Goal: Transaction & Acquisition: Book appointment/travel/reservation

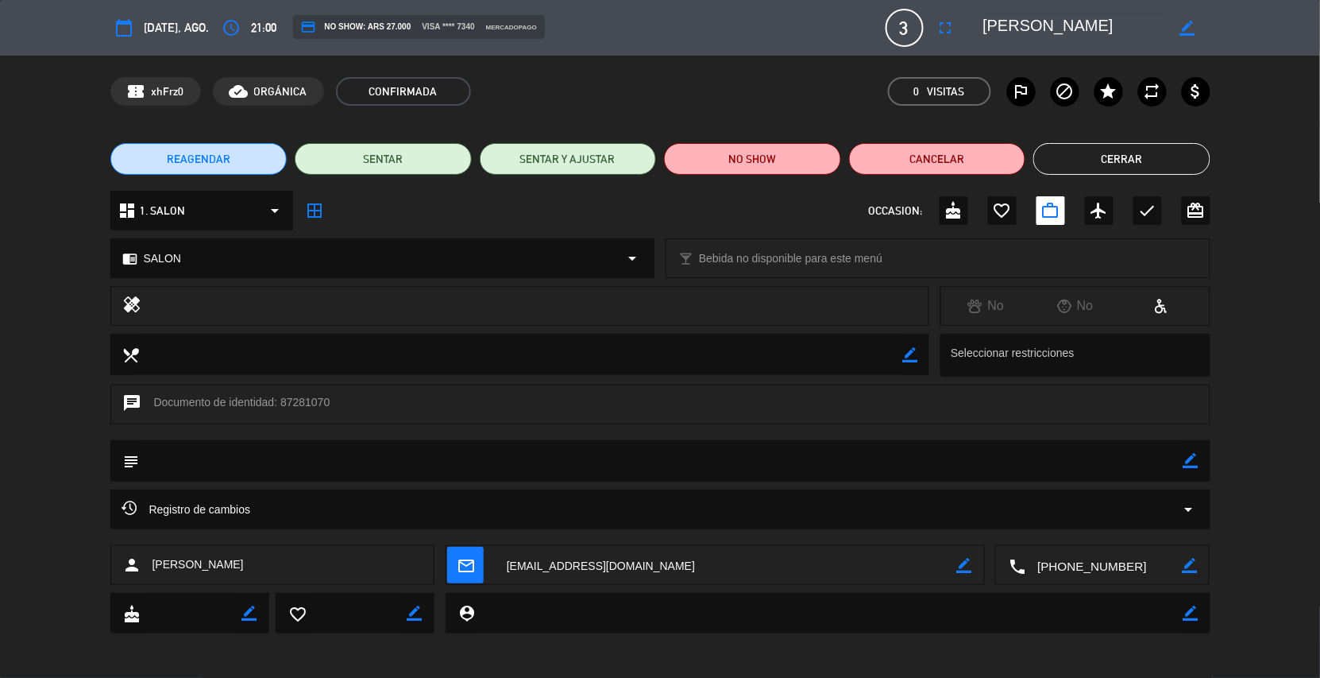
click at [1065, 164] on button "Cerrar" at bounding box center [1122, 159] width 177 height 32
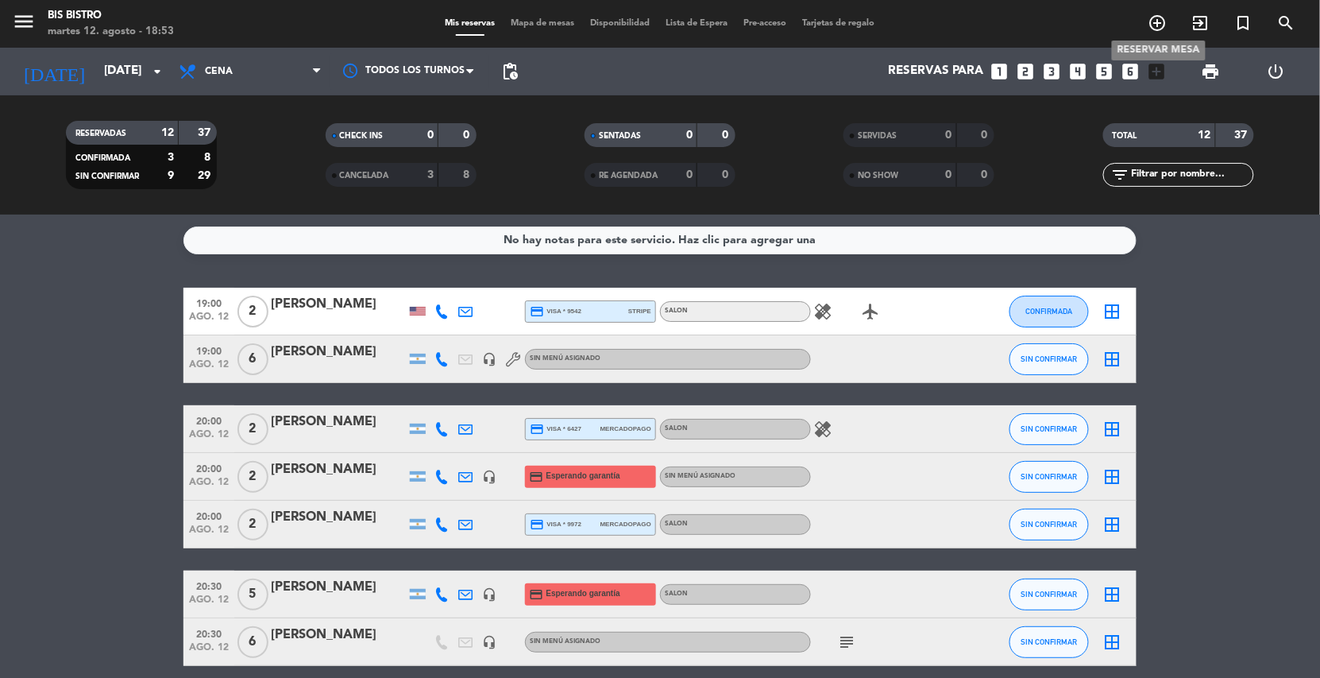
click at [1154, 19] on icon "add_circle_outline" at bounding box center [1158, 23] width 19 height 19
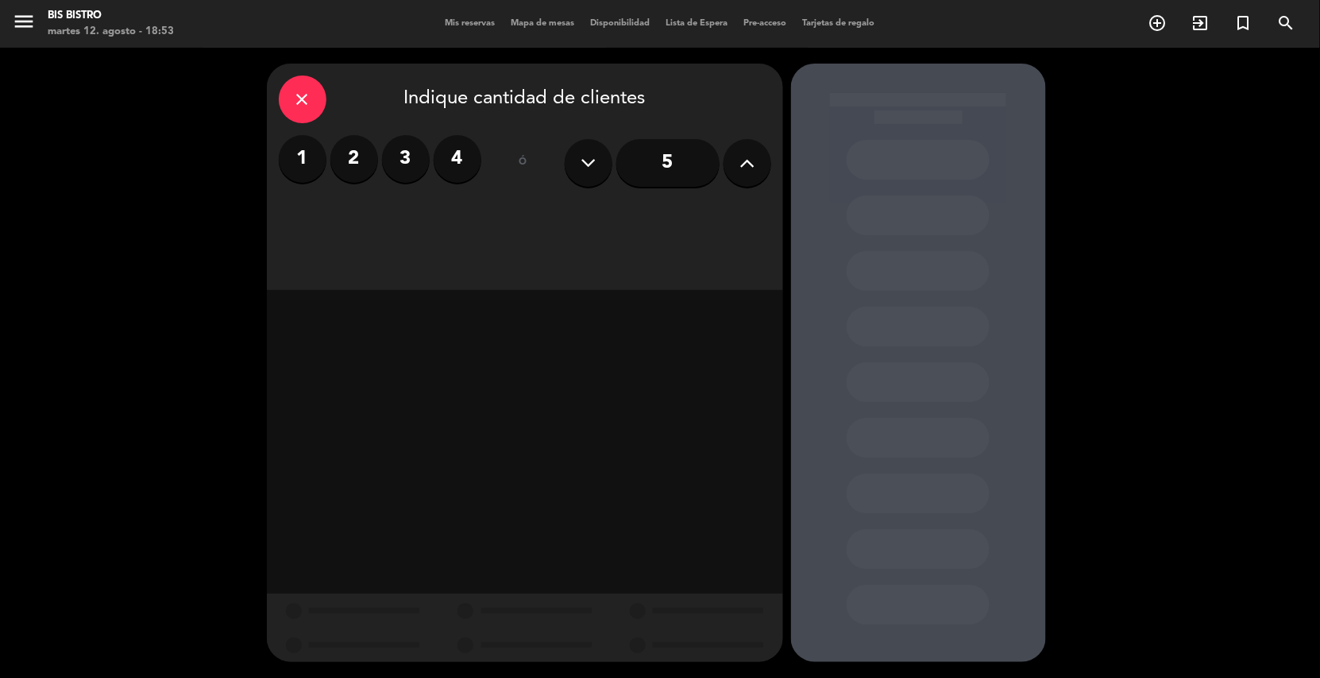
click at [757, 160] on button at bounding box center [748, 163] width 48 height 48
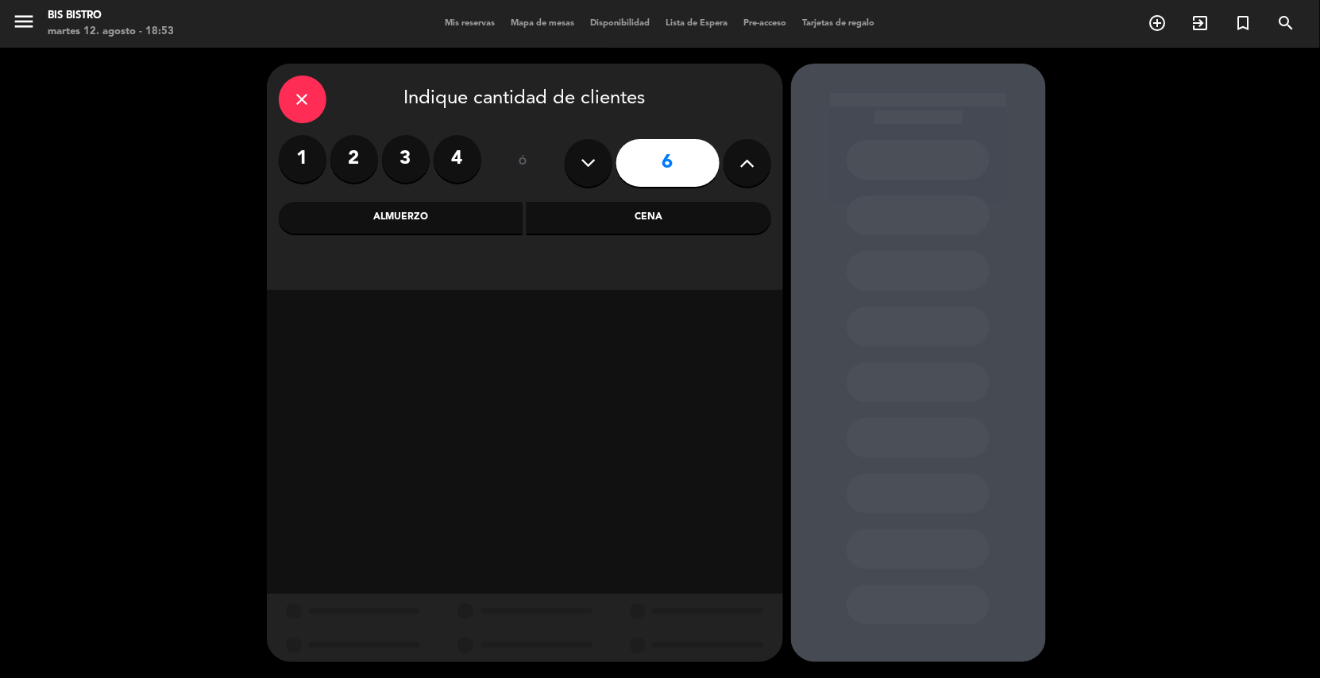
click at [757, 160] on button at bounding box center [748, 163] width 48 height 48
type input "8"
click at [674, 213] on div "Cena" at bounding box center [649, 218] width 245 height 32
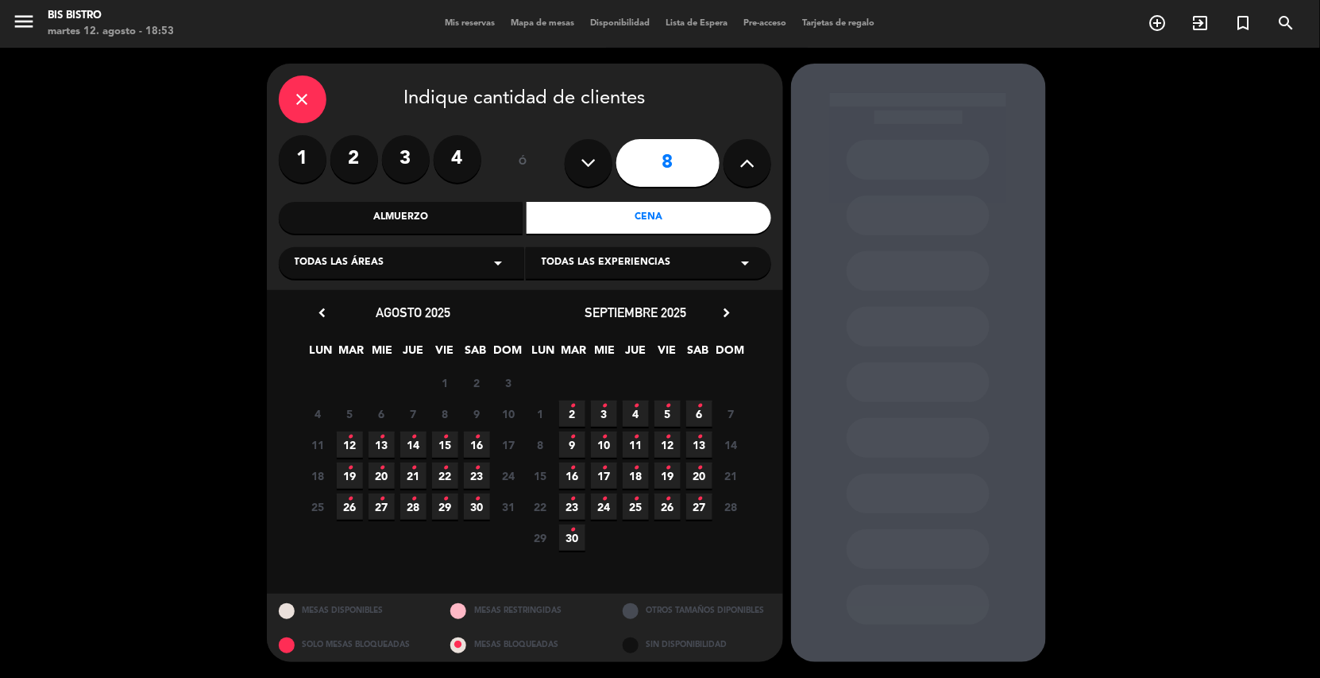
click at [382, 477] on icon "•" at bounding box center [382, 467] width 6 height 25
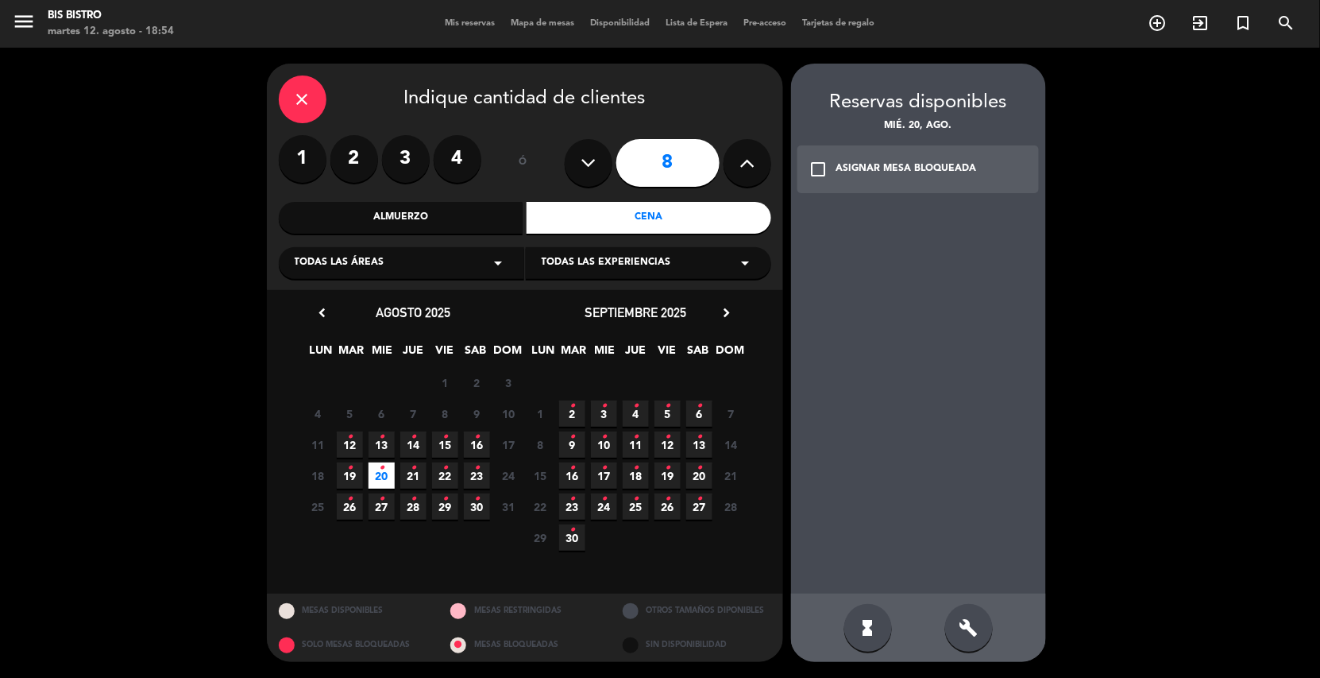
click at [965, 613] on div "build" at bounding box center [969, 628] width 48 height 48
click at [972, 622] on icon "build" at bounding box center [969, 627] width 19 height 19
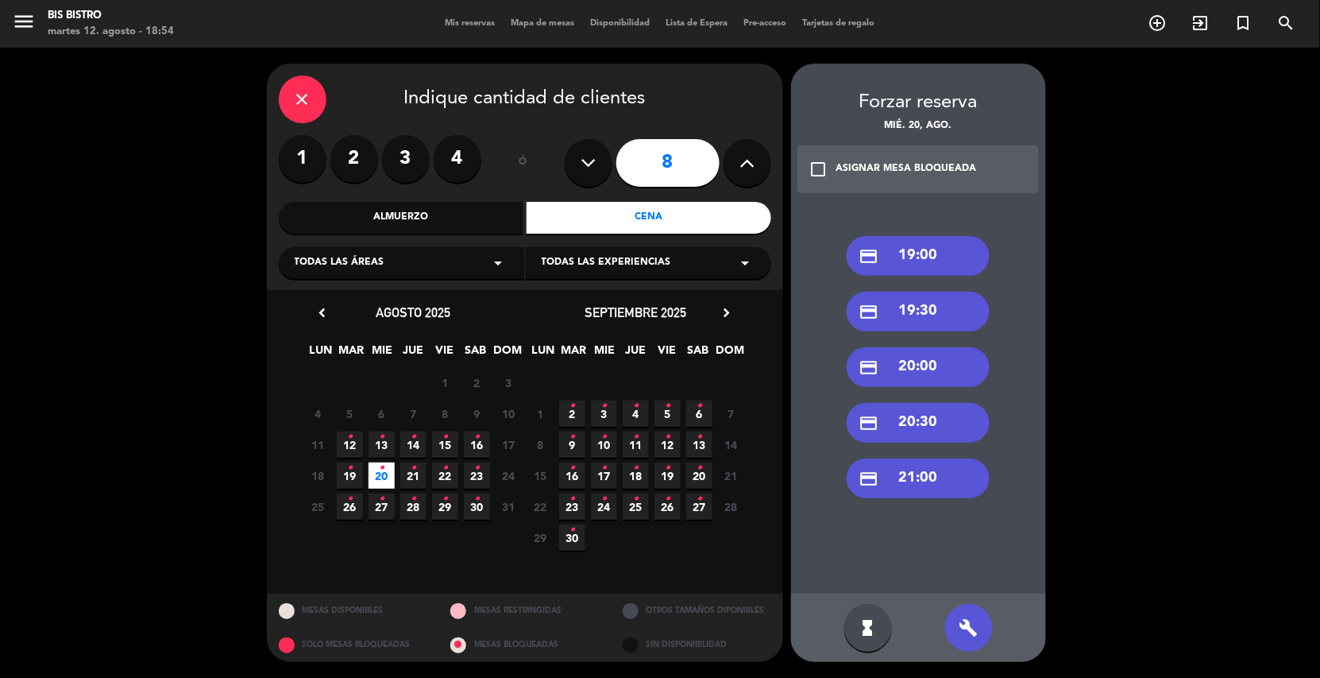
click at [927, 368] on div "credit_card 20:00" at bounding box center [918, 367] width 143 height 40
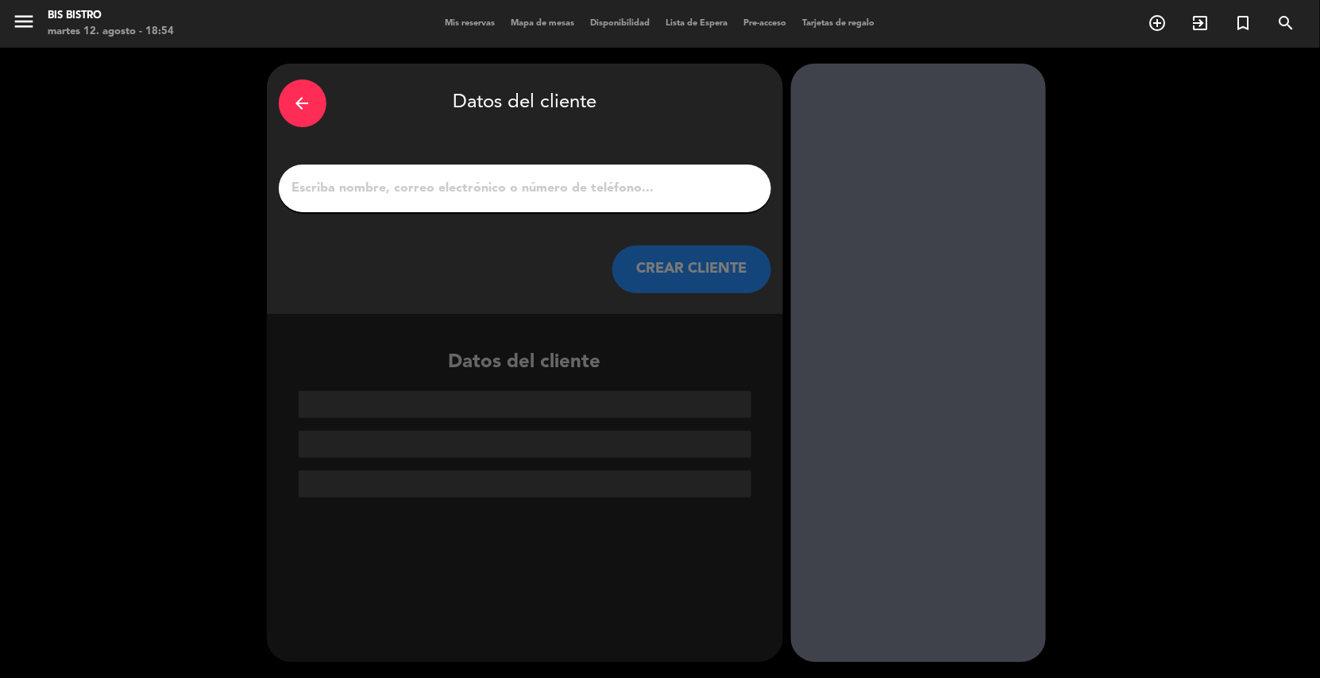
click at [578, 189] on input "1" at bounding box center [525, 188] width 469 height 22
click at [520, 187] on input "1" at bounding box center [525, 188] width 469 height 22
paste input "[PERSON_NAME]"
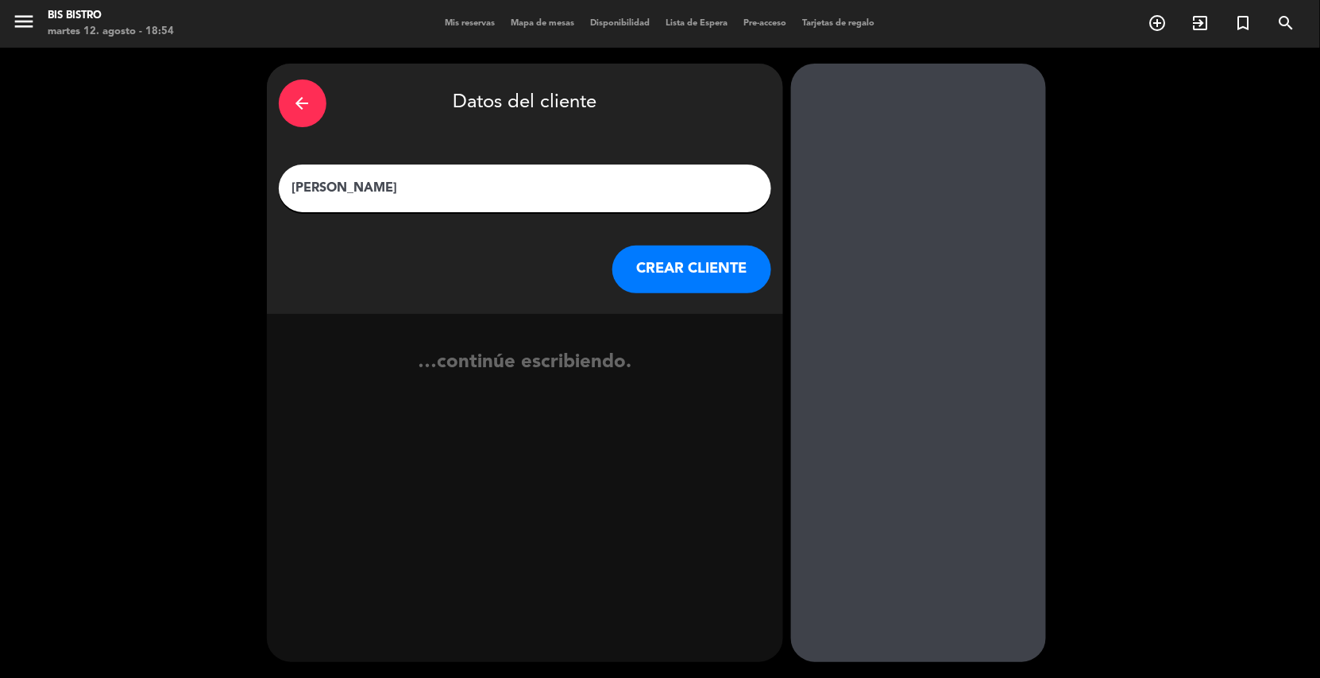
type input "[PERSON_NAME]"
click at [688, 275] on button "CREAR CLIENTE" at bounding box center [692, 269] width 159 height 48
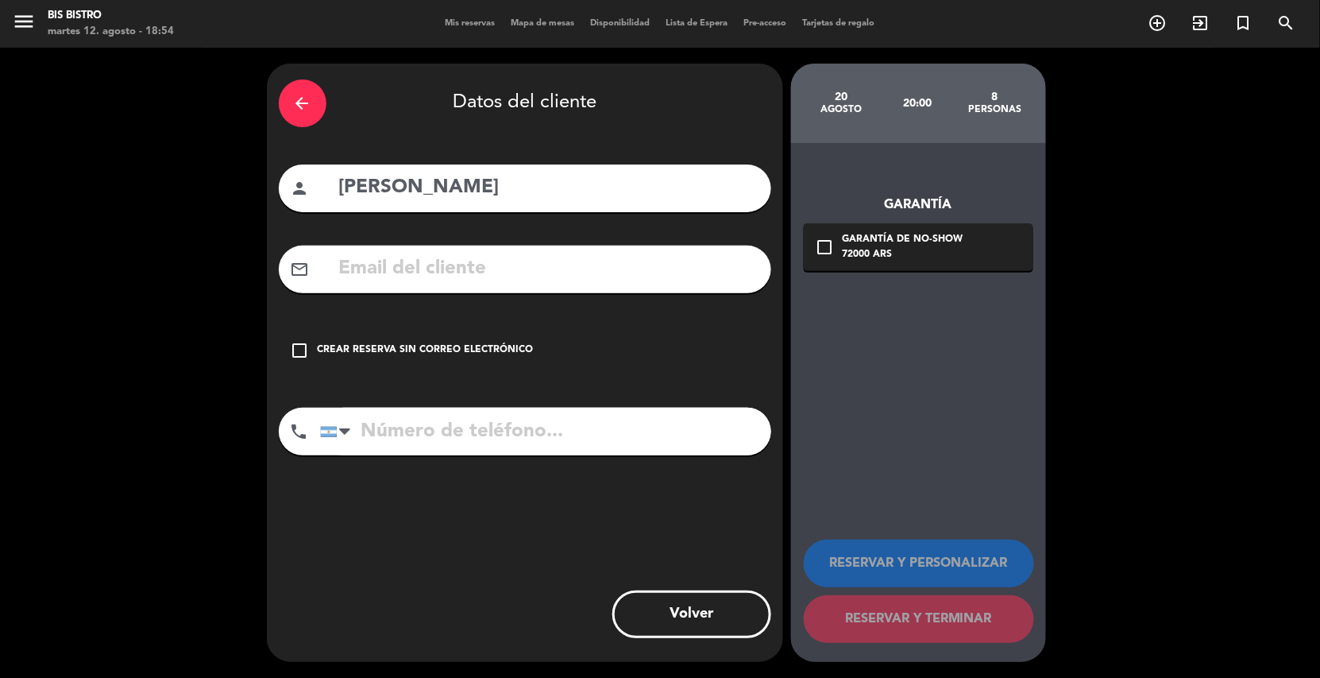
click at [613, 261] on input "text" at bounding box center [549, 269] width 422 height 33
click at [521, 435] on input "tel" at bounding box center [545, 432] width 451 height 48
paste input "[PHONE_NUMBER]"
type input "[PHONE_NUMBER]"
click at [539, 270] on input "text" at bounding box center [549, 269] width 422 height 33
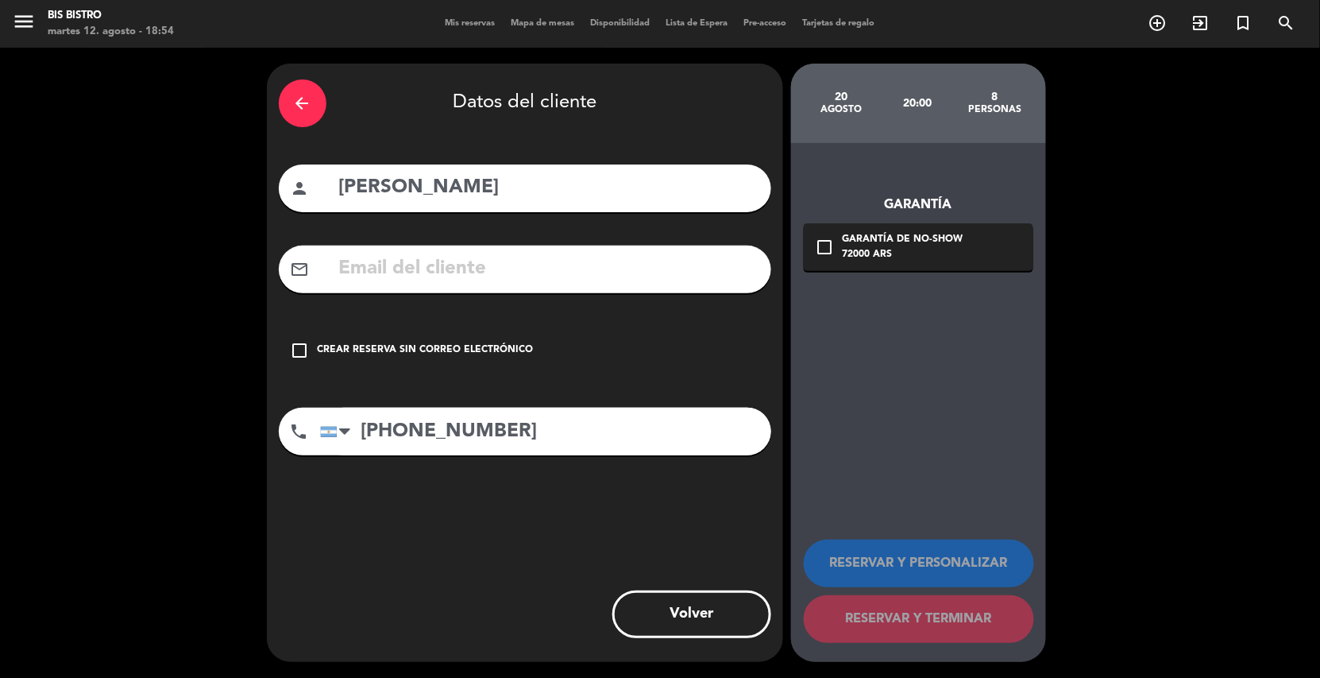
paste input "[EMAIL_ADDRESS][PERSON_NAME][DOMAIN_NAME]"
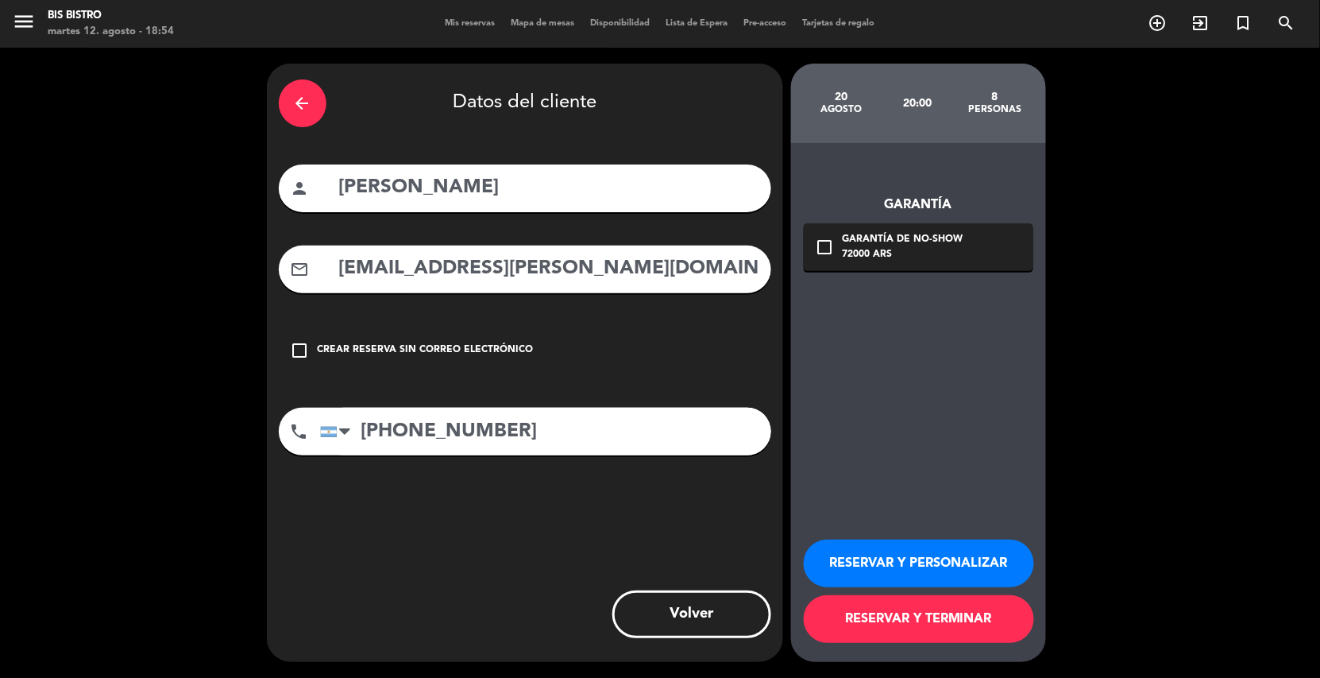
type input "[EMAIL_ADDRESS][PERSON_NAME][DOMAIN_NAME]"
click at [881, 248] on div "72000 ARS" at bounding box center [903, 255] width 121 height 16
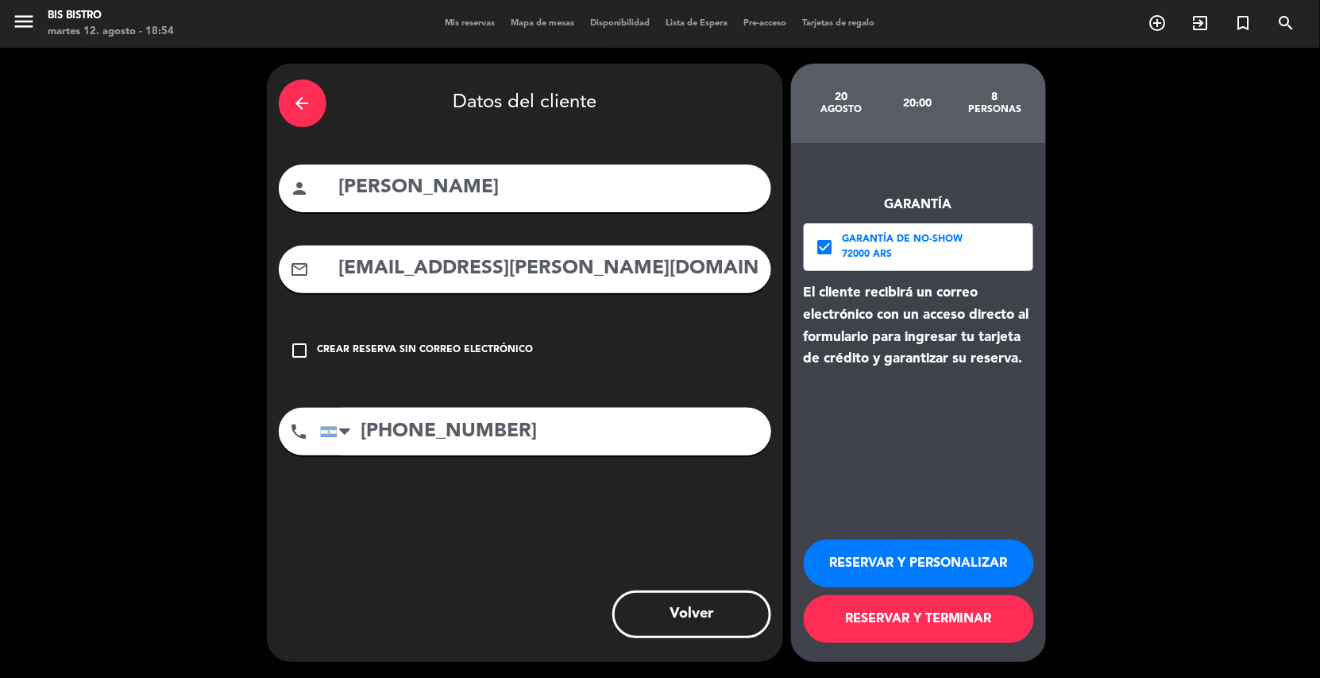
click at [915, 612] on button "RESERVAR Y TERMINAR" at bounding box center [919, 619] width 230 height 48
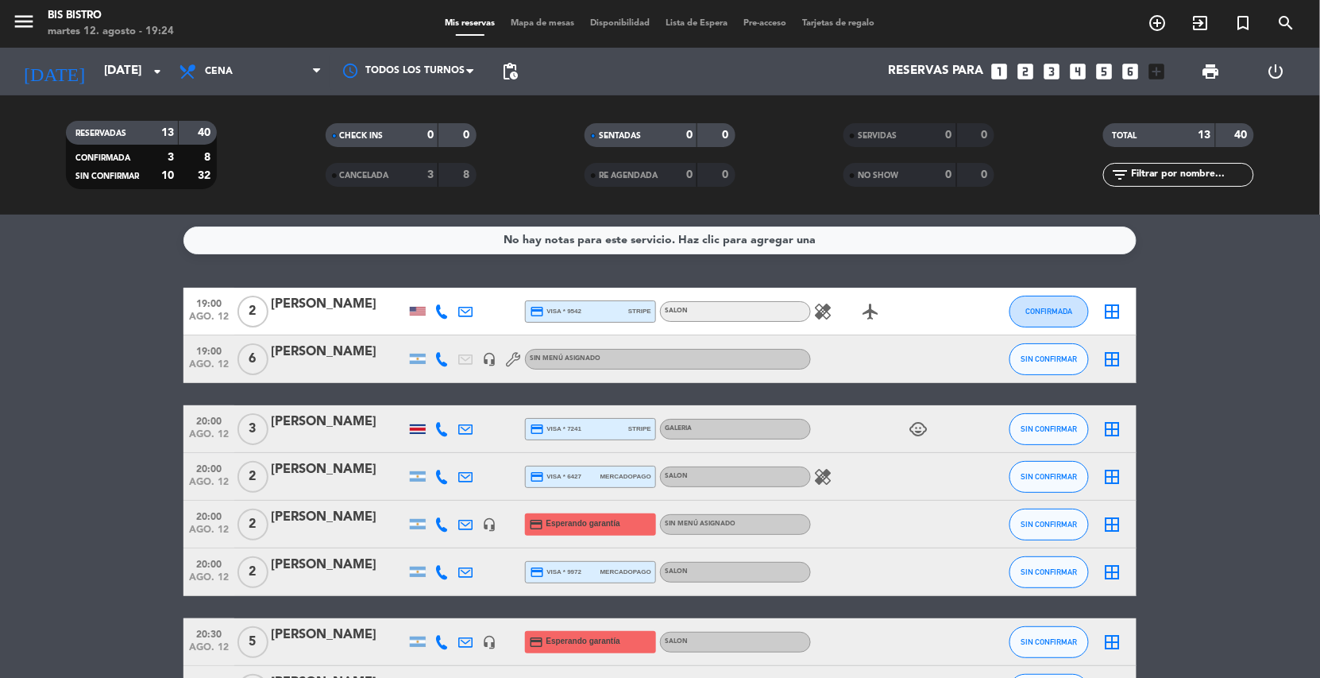
click at [524, 64] on span "pending_actions" at bounding box center [510, 72] width 32 height 32
click at [508, 64] on span "pending_actions" at bounding box center [510, 71] width 19 height 19
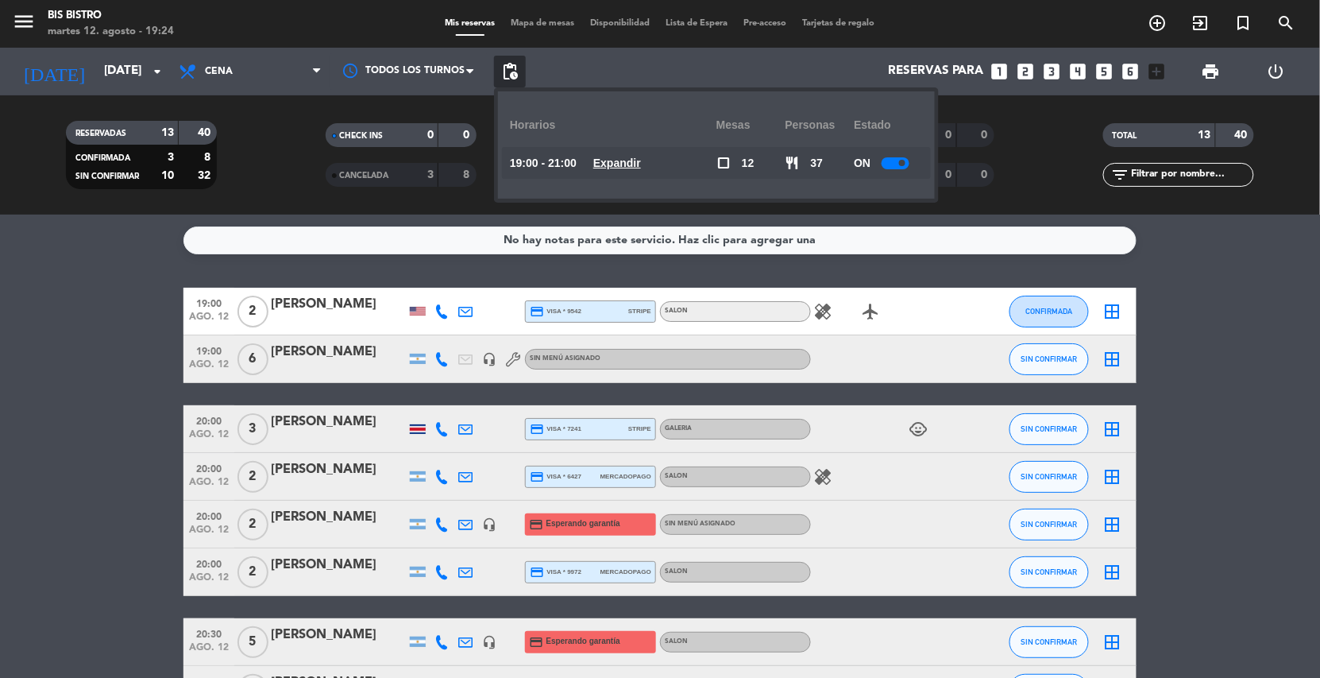
click at [902, 163] on span at bounding box center [902, 163] width 6 height 6
click at [641, 163] on u "Expandir" at bounding box center [617, 163] width 48 height 13
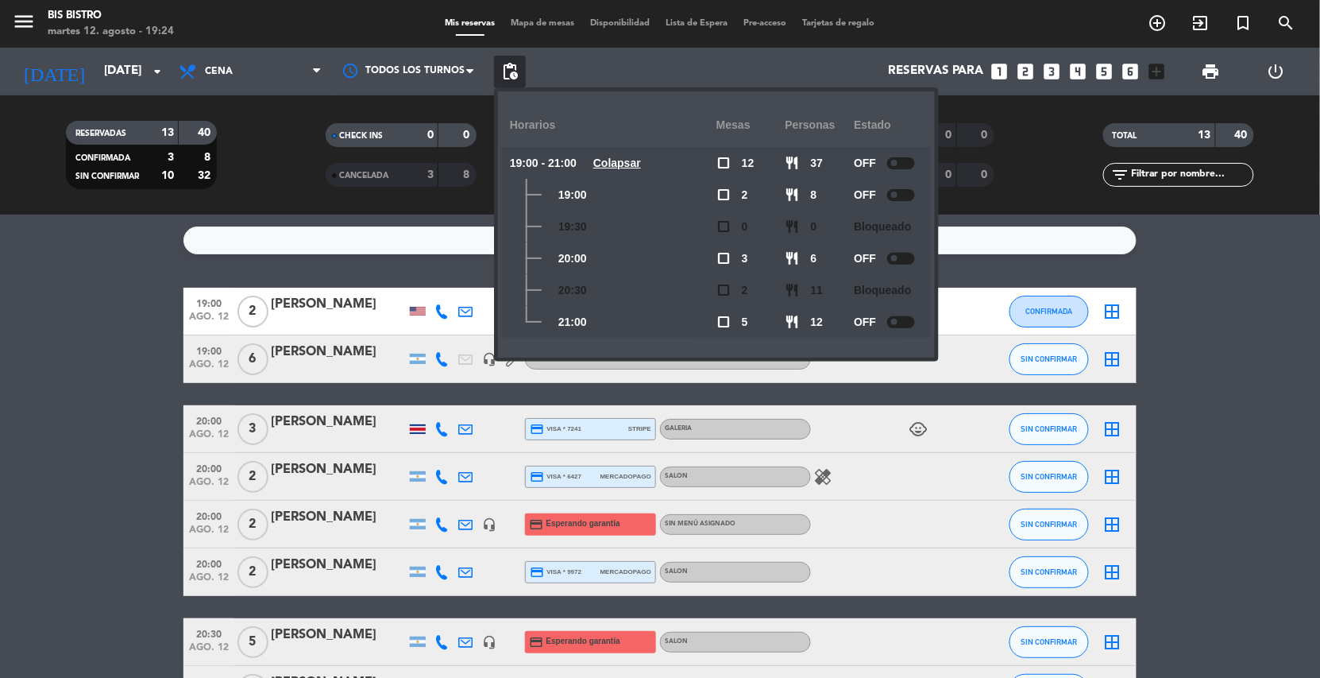
click at [641, 163] on u "Colapsar" at bounding box center [617, 163] width 48 height 13
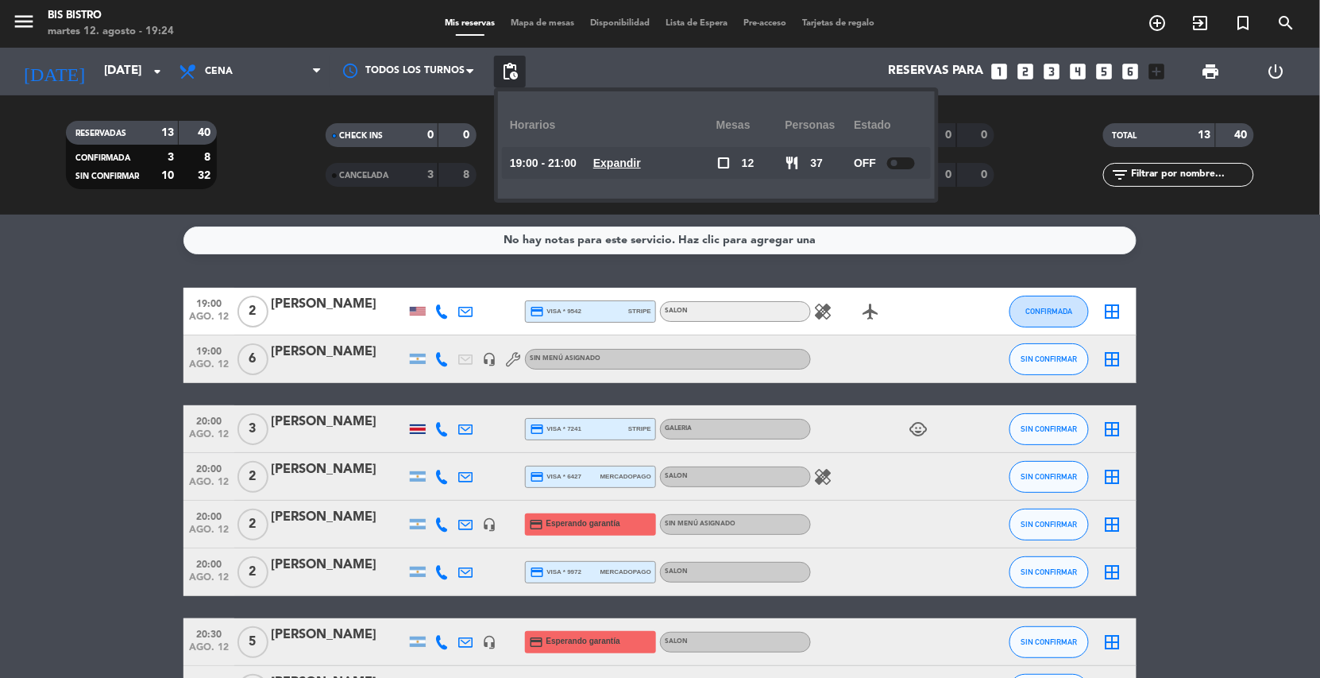
click at [70, 254] on div "No hay notas para este servicio. Haz clic para agregar una 19:00 [DATE] 2 [PERS…" at bounding box center [660, 446] width 1320 height 463
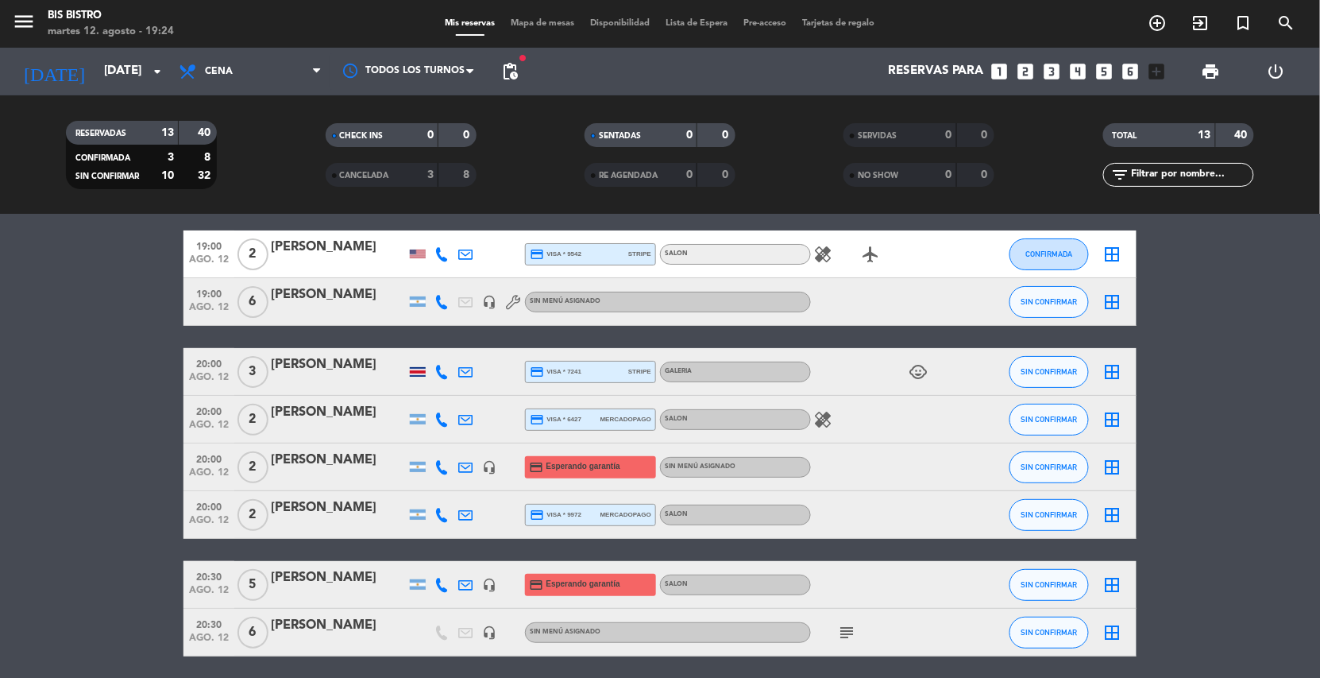
scroll to position [119, 0]
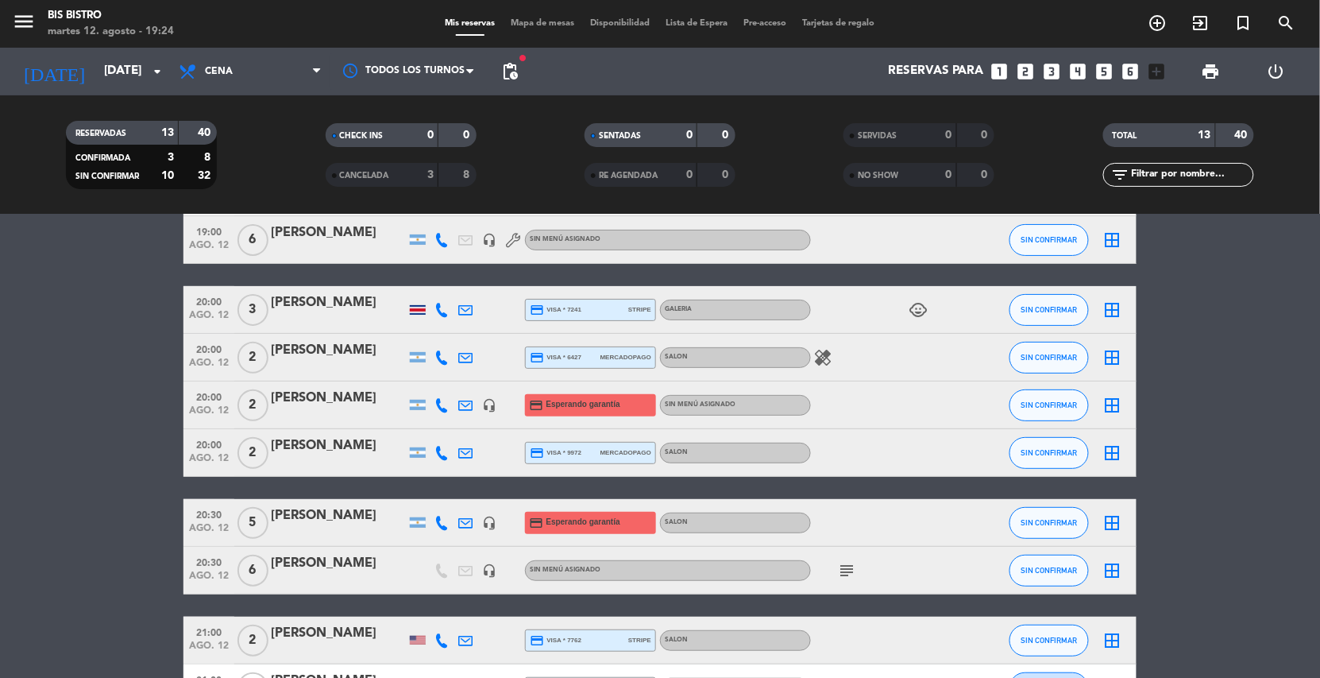
click at [415, 309] on div at bounding box center [418, 310] width 16 height 10
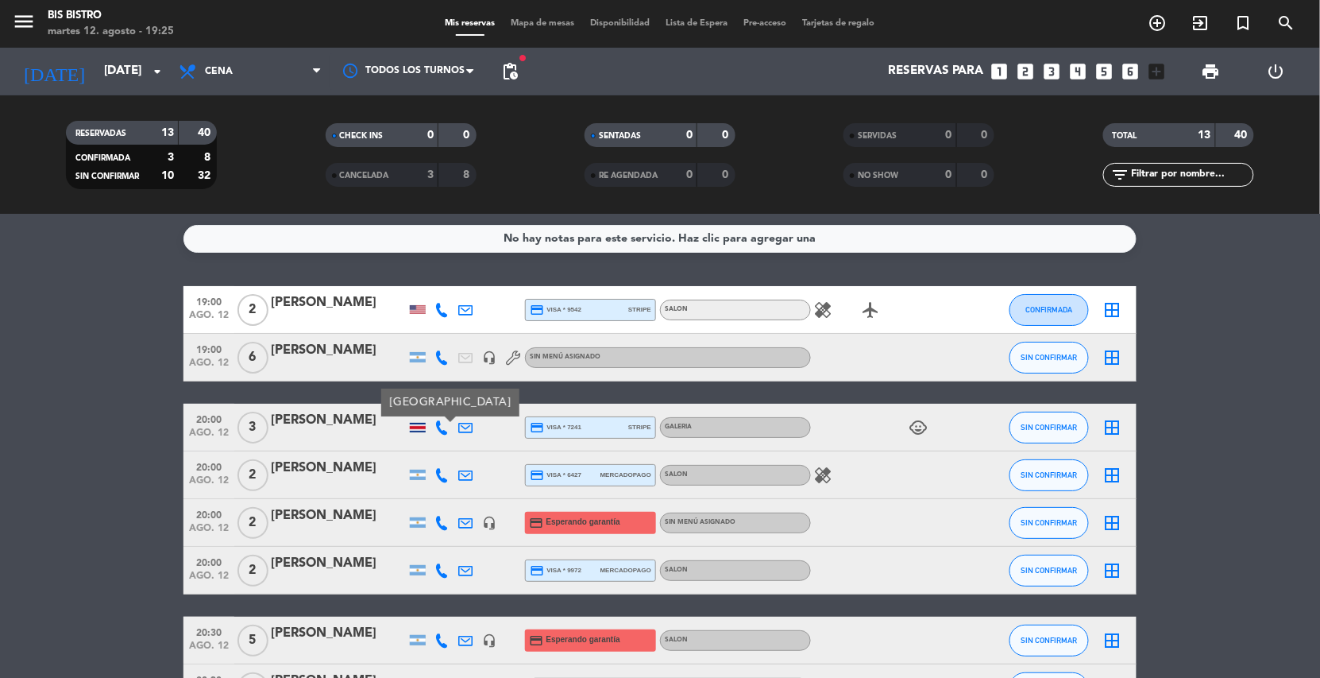
scroll to position [0, 0]
